Goal: Complete application form

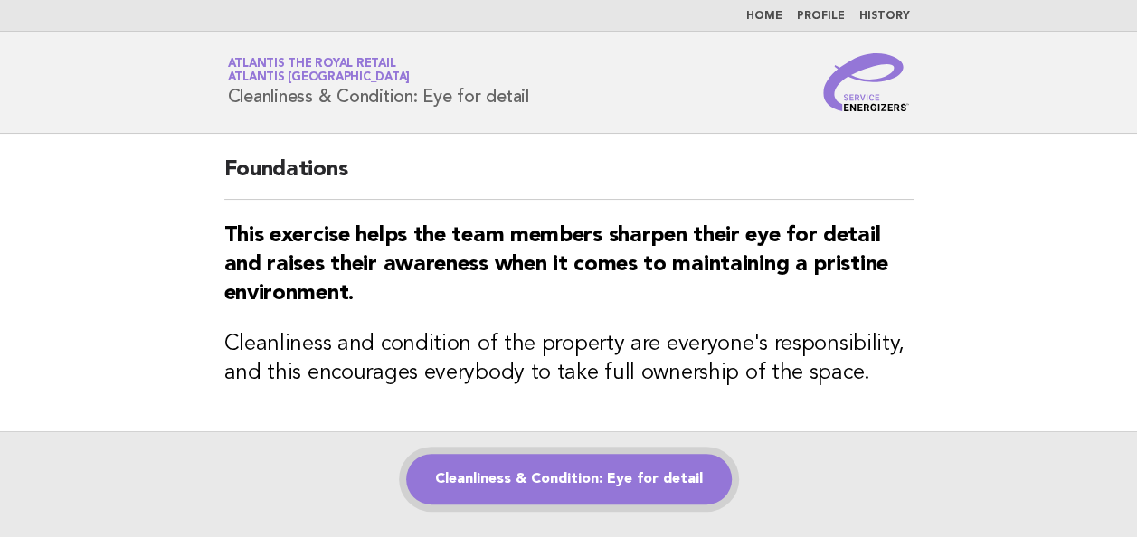
click at [518, 474] on link "Cleanliness & Condition: Eye for detail" at bounding box center [568, 479] width 325 height 51
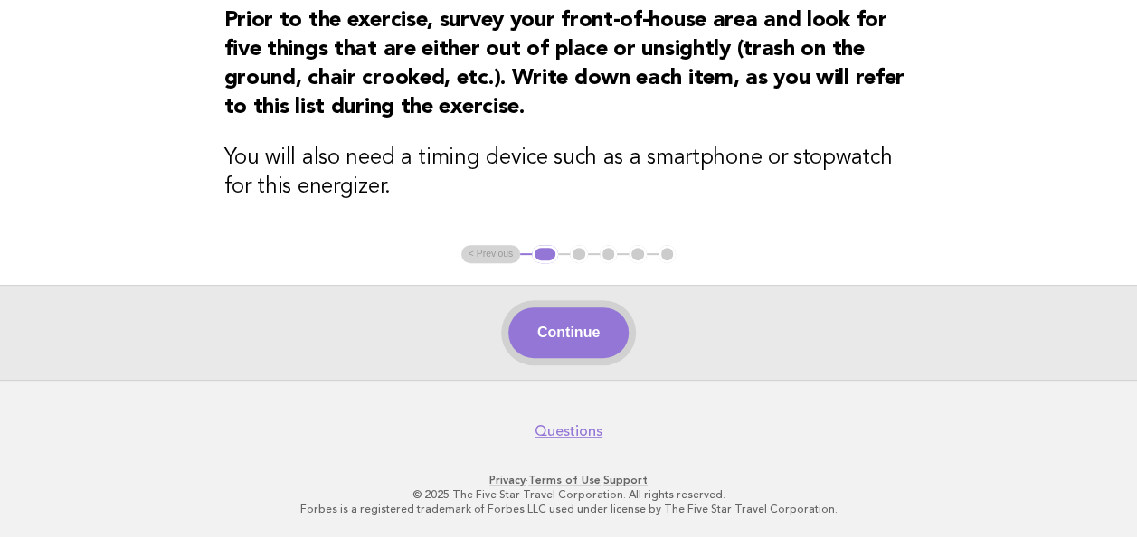
click at [559, 319] on button "Continue" at bounding box center [568, 332] width 120 height 51
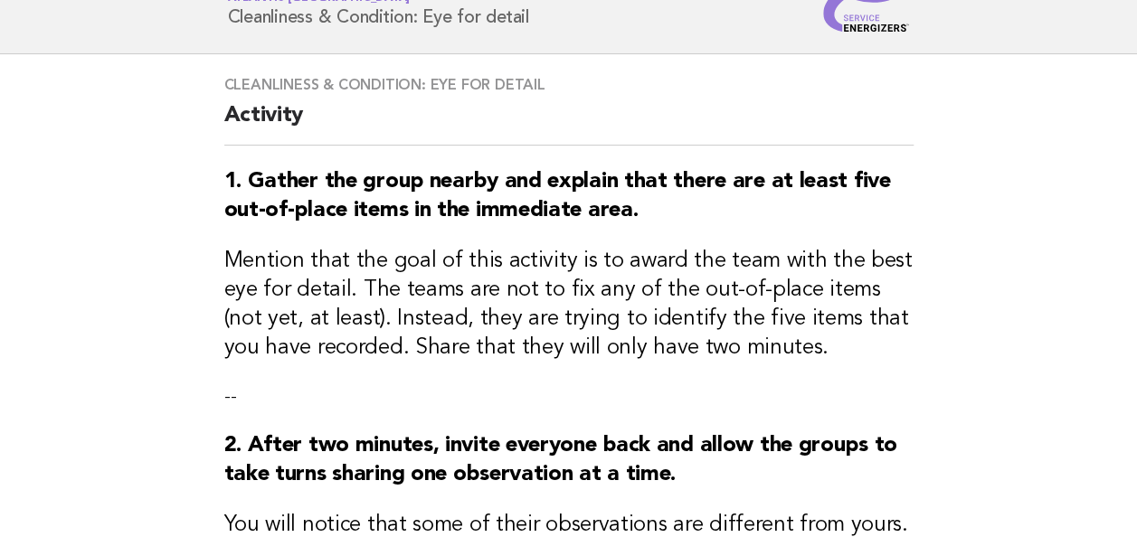
scroll to position [271, 0]
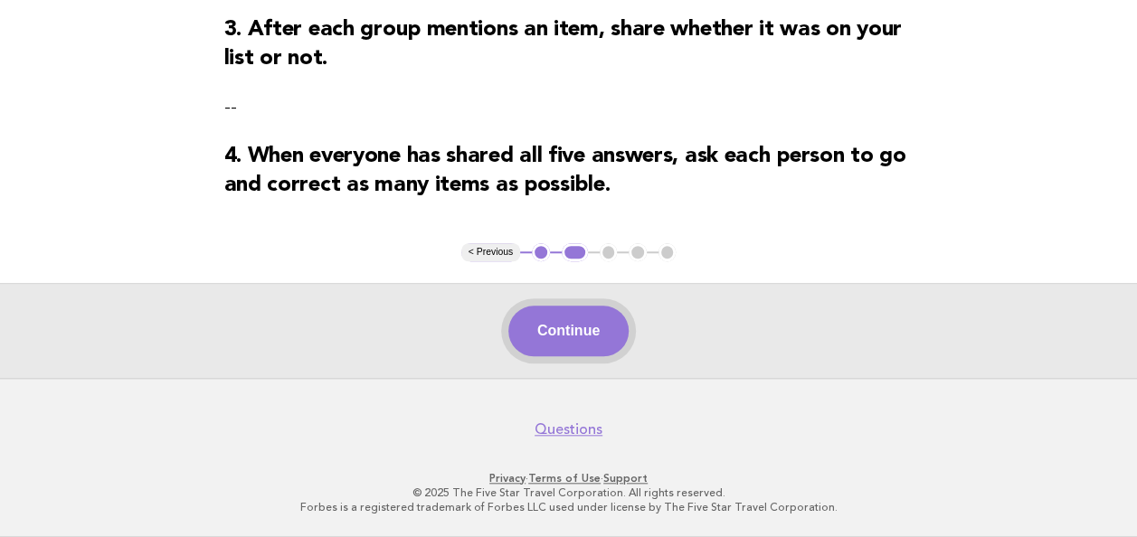
click at [564, 329] on button "Continue" at bounding box center [568, 331] width 120 height 51
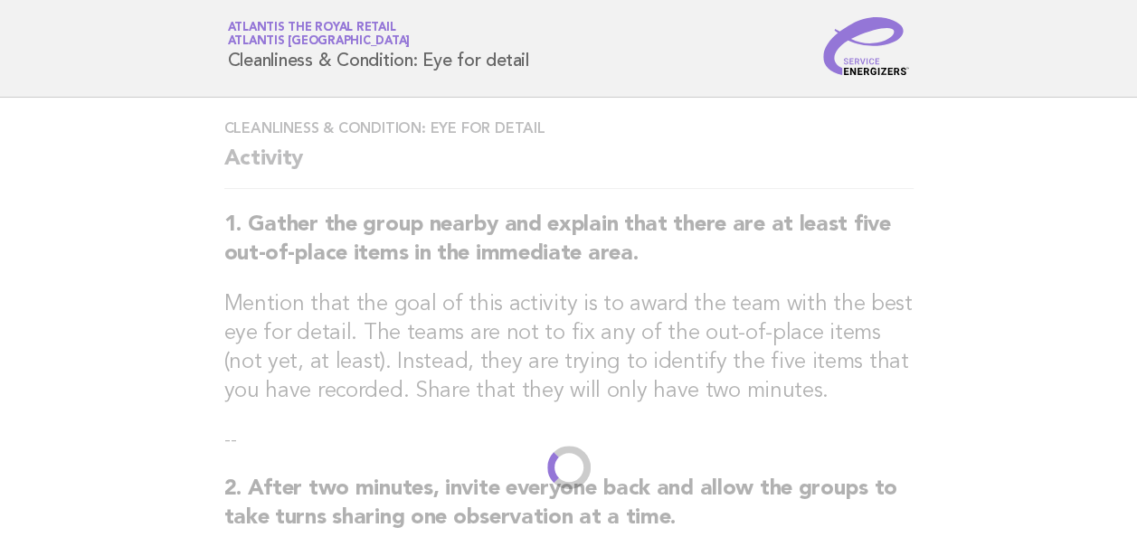
scroll to position [0, 0]
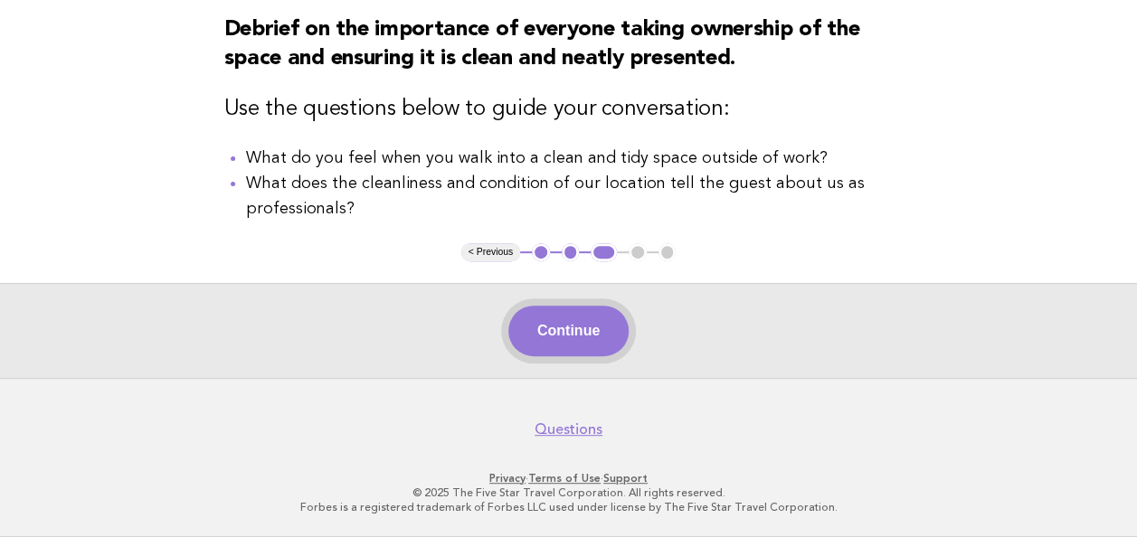
click at [573, 332] on button "Continue" at bounding box center [568, 331] width 120 height 51
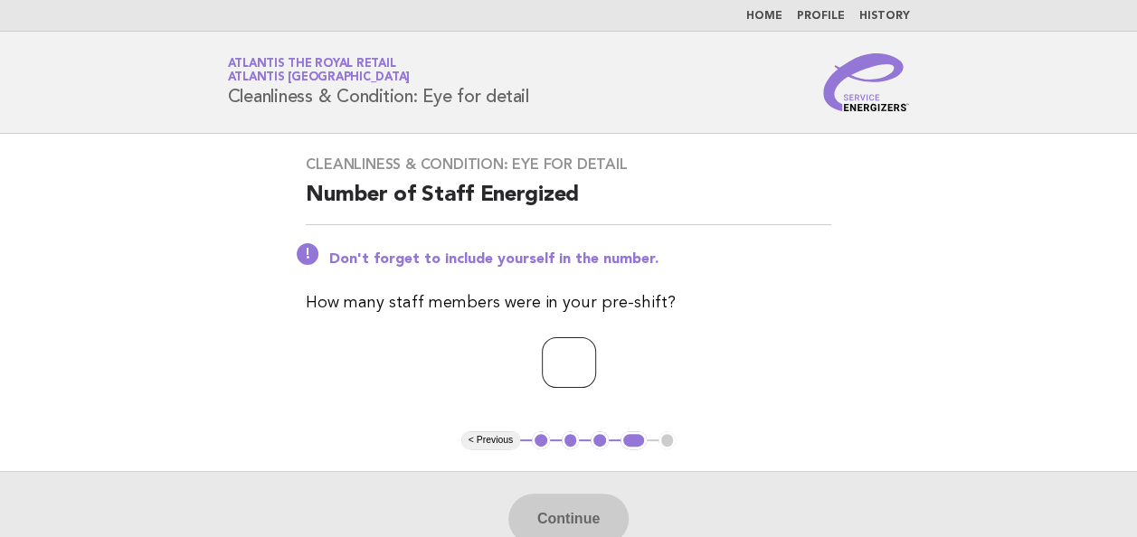
drag, startPoint x: 571, startPoint y: 365, endPoint x: 572, endPoint y: 351, distance: 14.5
click at [571, 354] on input "number" at bounding box center [569, 362] width 54 height 51
type input "*"
click at [521, 506] on button "Continue" at bounding box center [568, 519] width 120 height 51
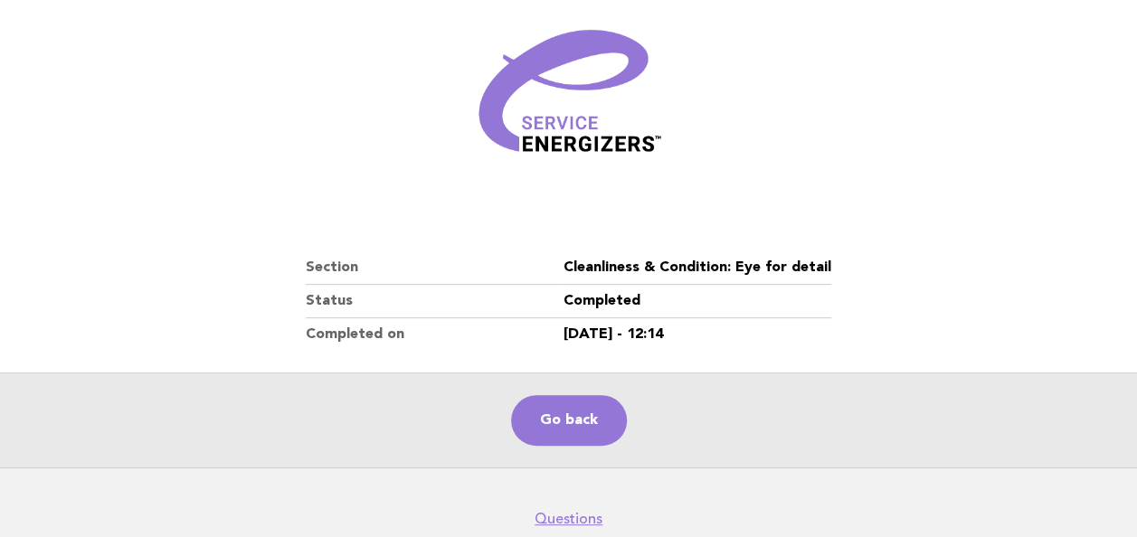
scroll to position [316, 0]
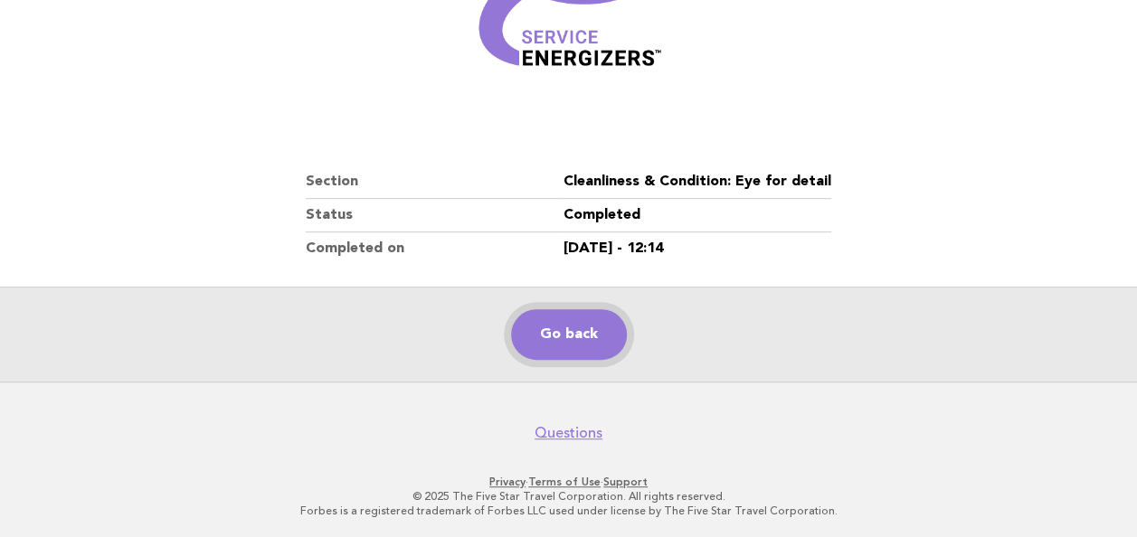
click at [589, 324] on link "Go back" at bounding box center [569, 334] width 116 height 51
